Goal: Download file/media

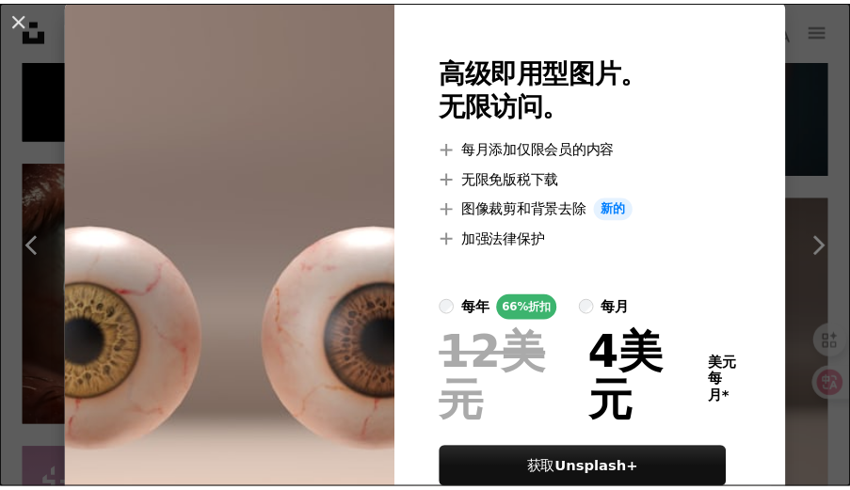
scroll to position [51, 0]
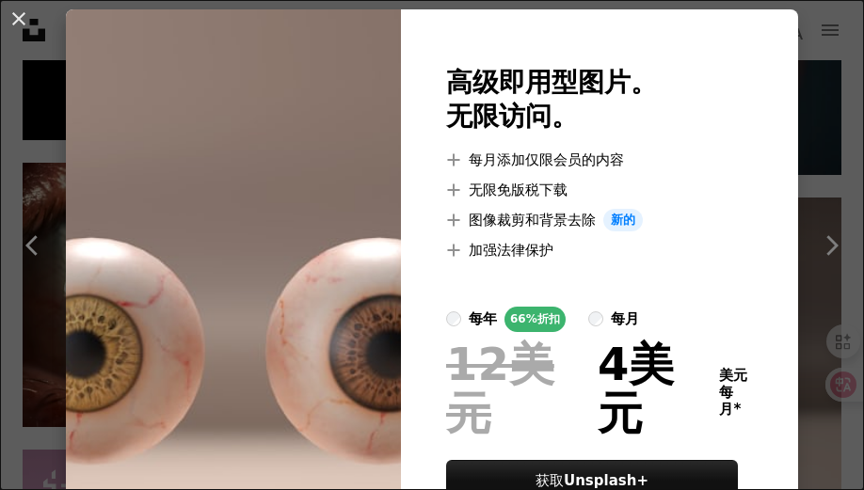
click at [386, 201] on img at bounding box center [233, 306] width 335 height 594
click at [341, 177] on img at bounding box center [233, 306] width 335 height 594
click at [26, 24] on button "An X shape" at bounding box center [19, 19] width 23 height 23
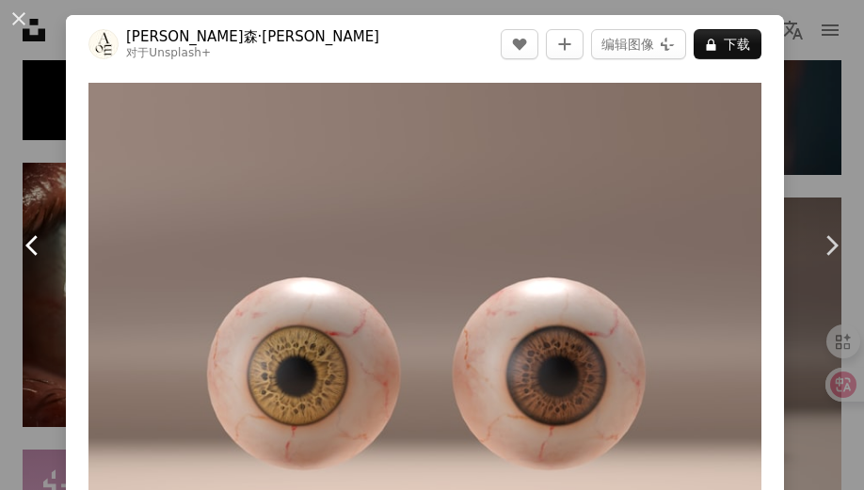
click at [48, 181] on link "Chevron left" at bounding box center [33, 245] width 66 height 181
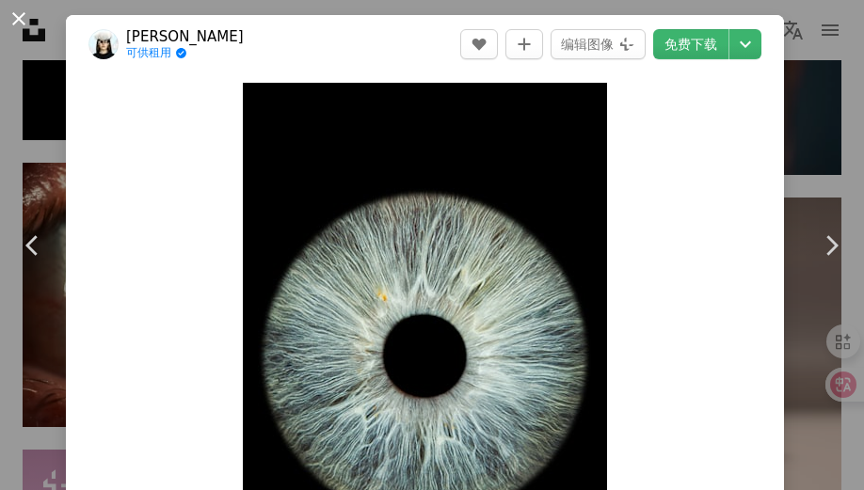
click at [25, 15] on button "An X shape" at bounding box center [19, 19] width 23 height 23
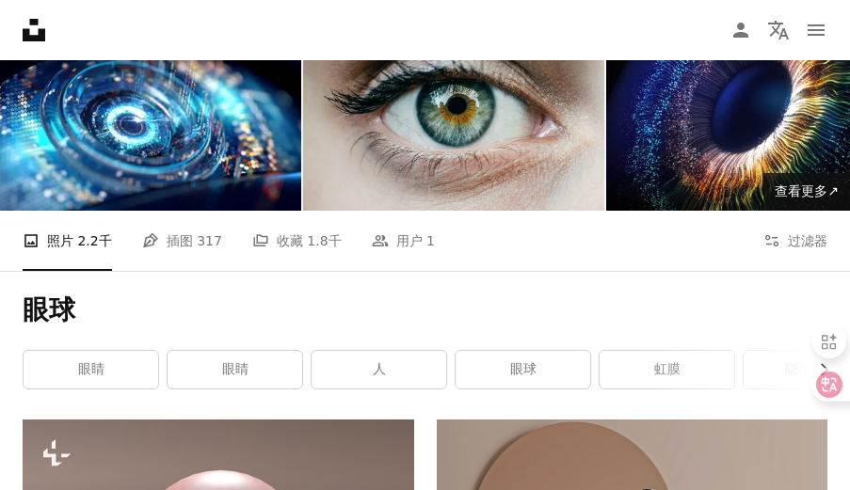
scroll to position [162, 0]
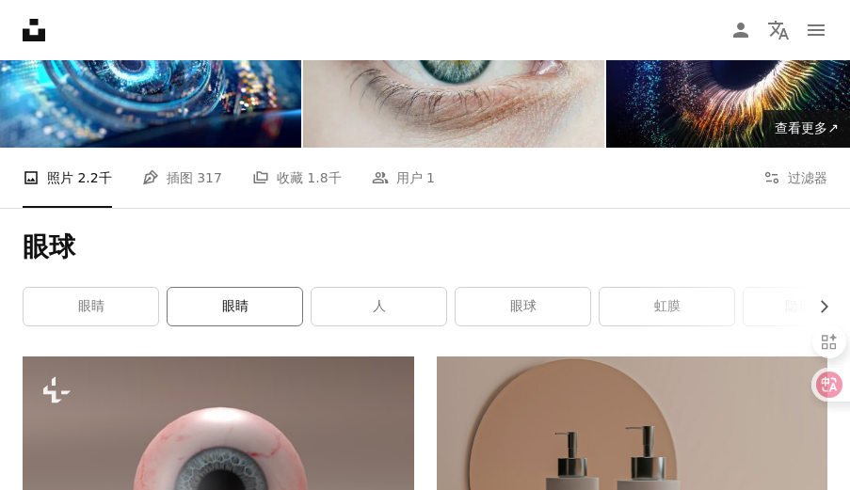
click at [274, 310] on link "眼睛" at bounding box center [235, 307] width 135 height 38
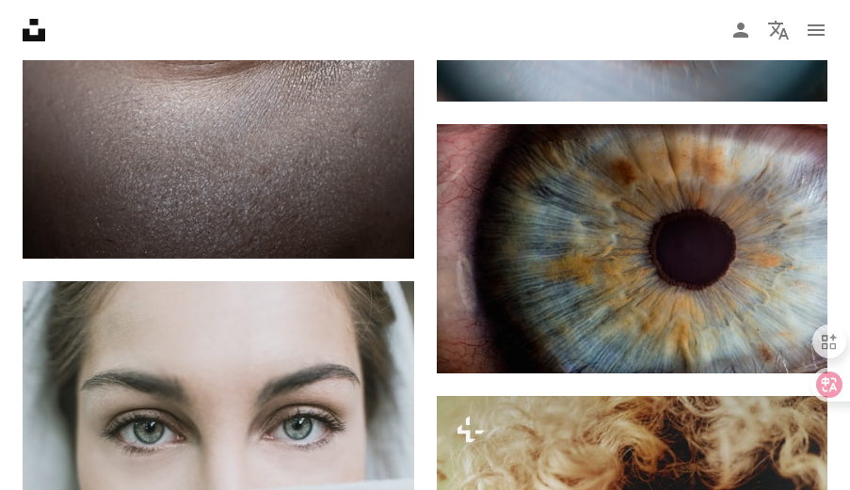
scroll to position [2160, 0]
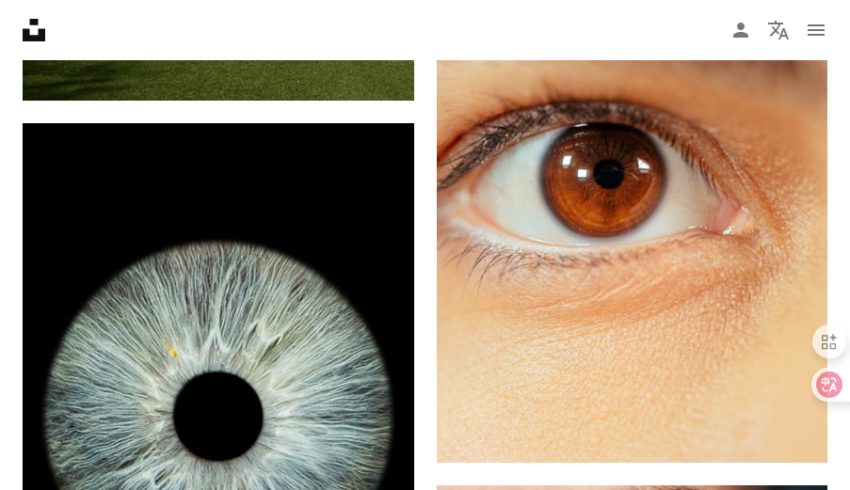
scroll to position [1811, 0]
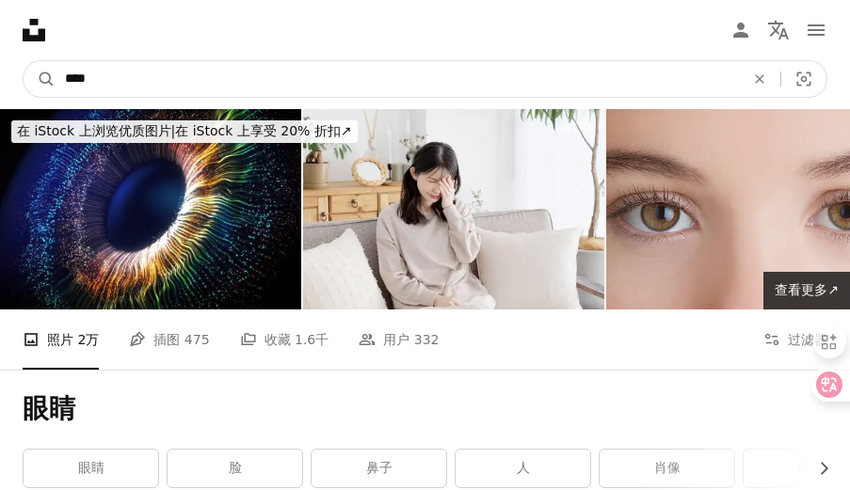
drag, startPoint x: 151, startPoint y: 78, endPoint x: -27, endPoint y: 78, distance: 177.9
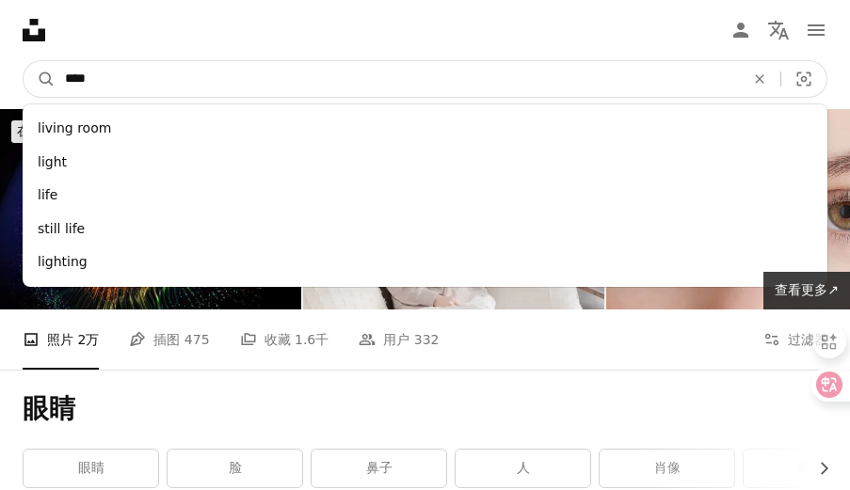
type input "****"
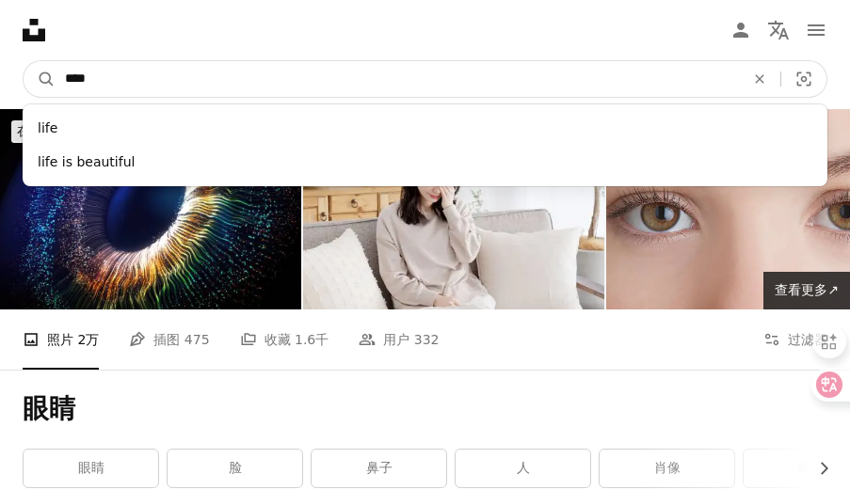
click button "A magnifying glass" at bounding box center [40, 79] width 32 height 36
